Goal: Information Seeking & Learning: Get advice/opinions

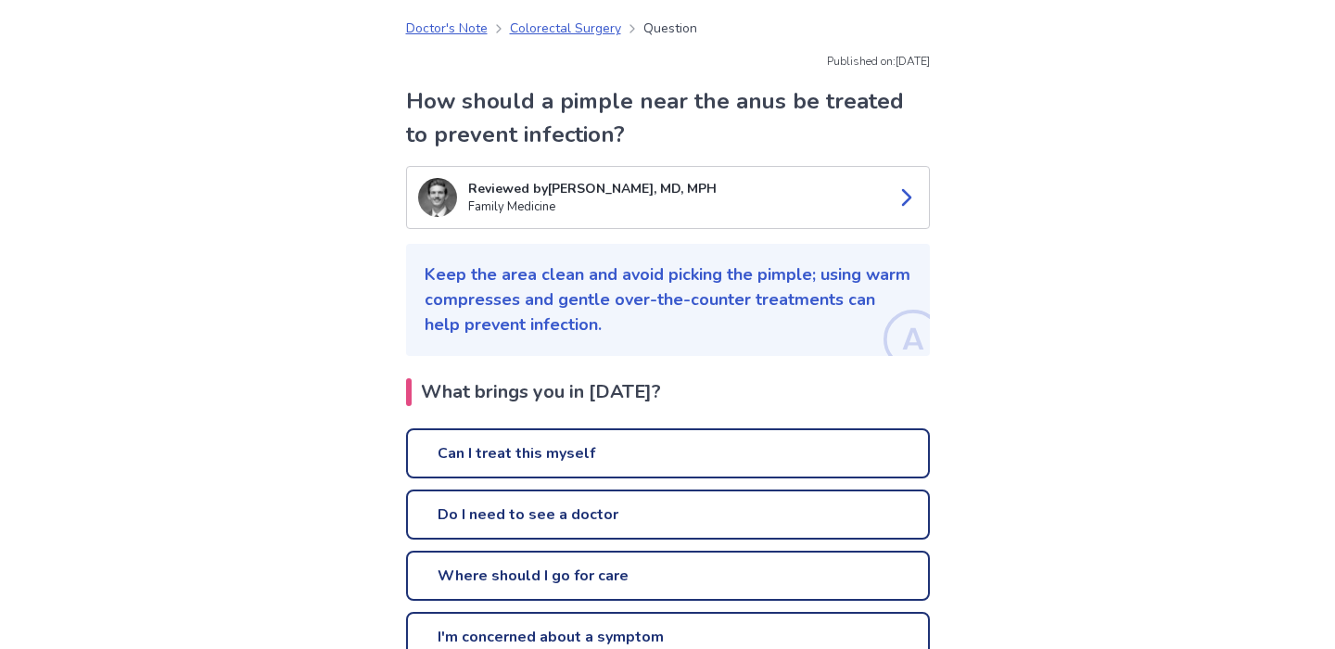
scroll to position [74, 0]
click at [503, 454] on link "Can I treat this myself" at bounding box center [668, 452] width 524 height 50
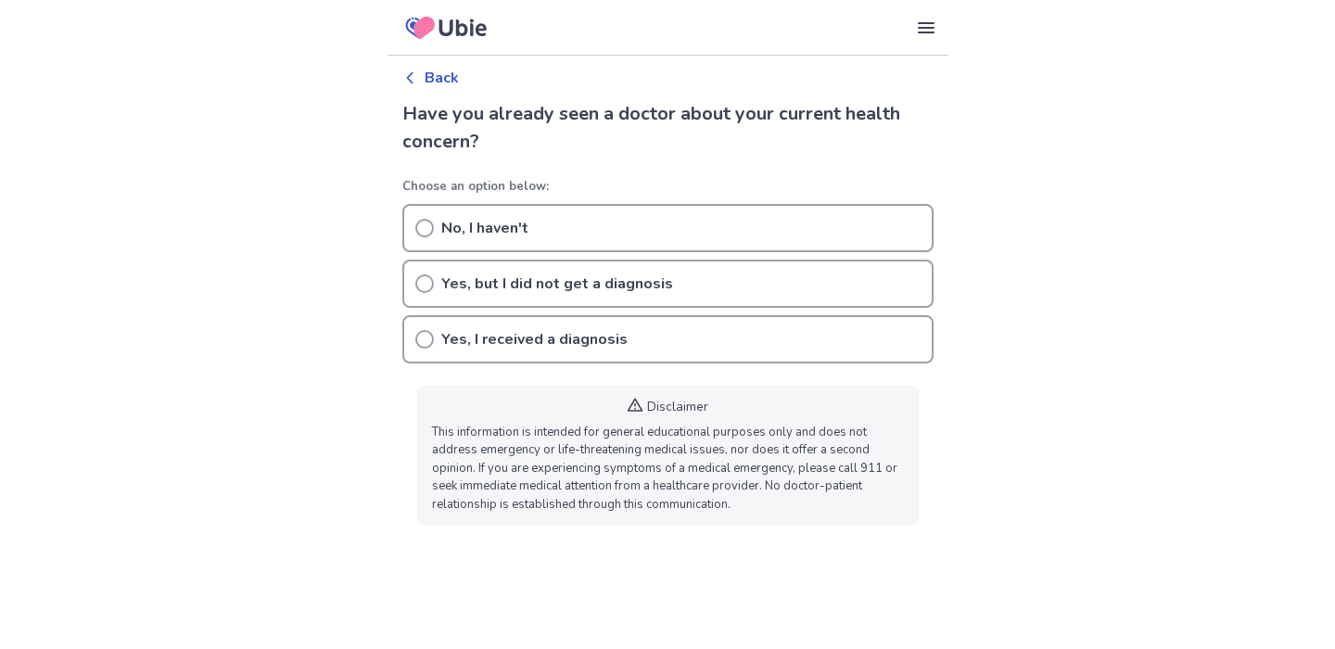
click at [492, 207] on div "No, I haven't" at bounding box center [667, 228] width 531 height 48
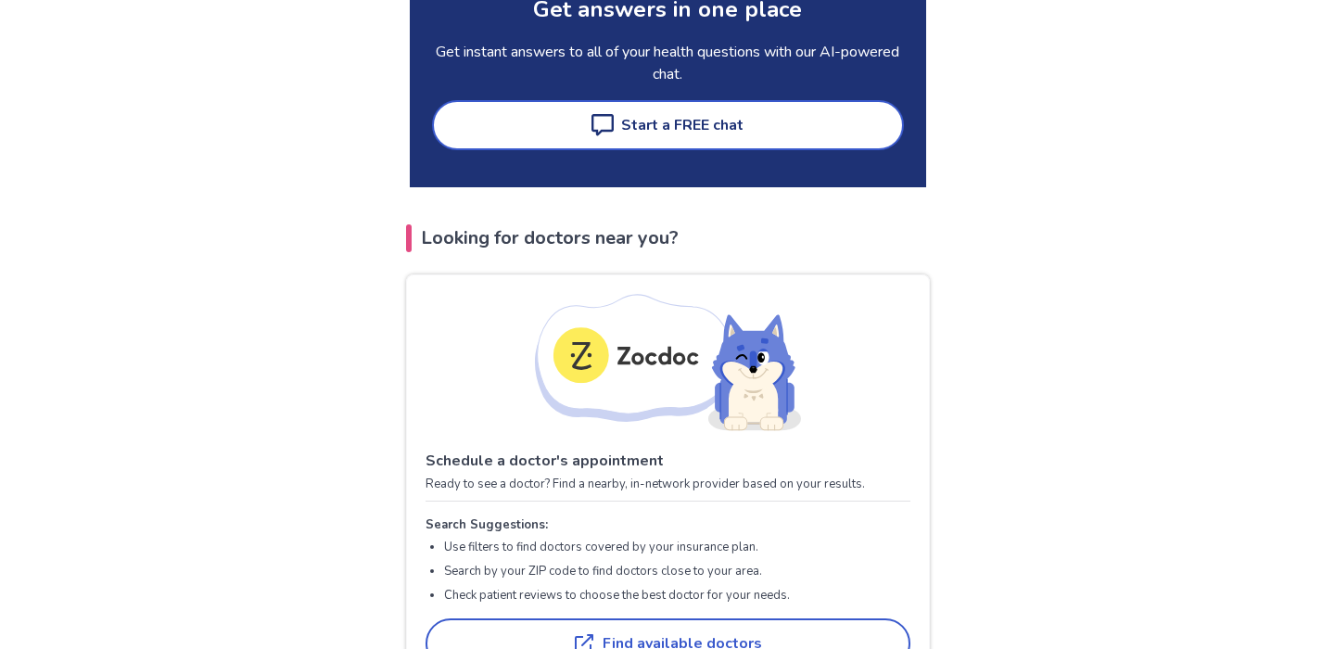
scroll to position [468, 0]
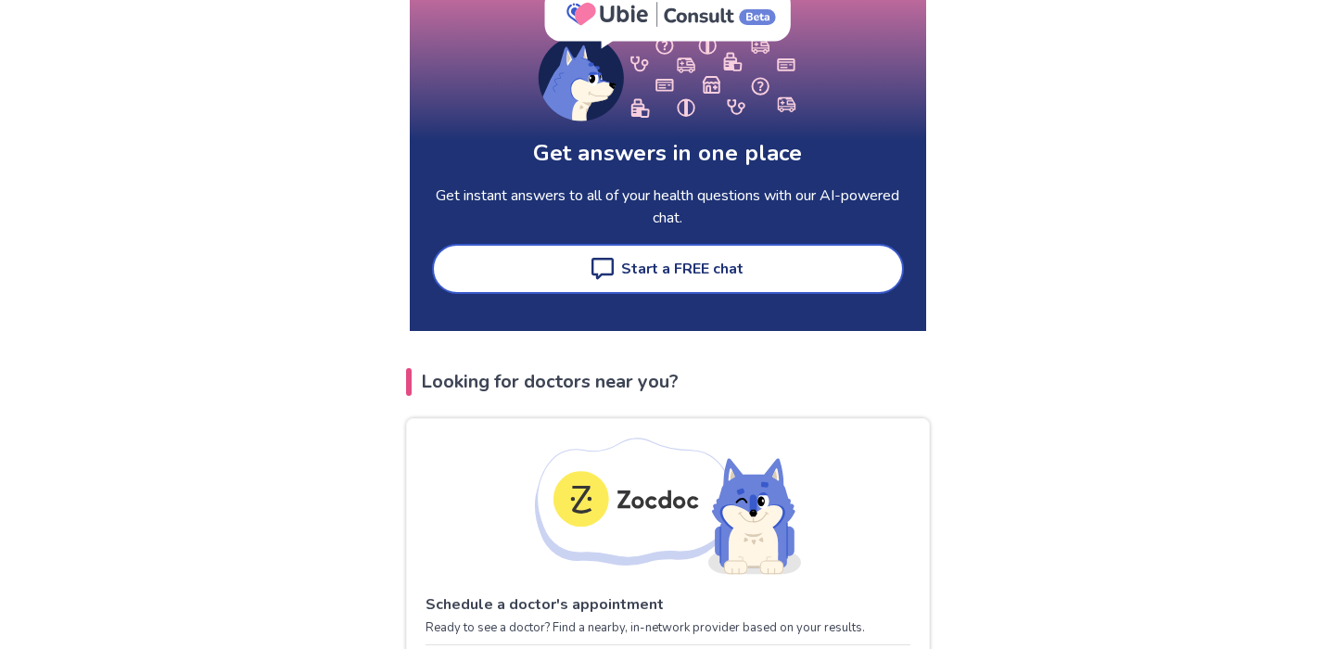
click at [551, 271] on link "Start a FREE chat" at bounding box center [668, 269] width 472 height 50
